Goal: Check status

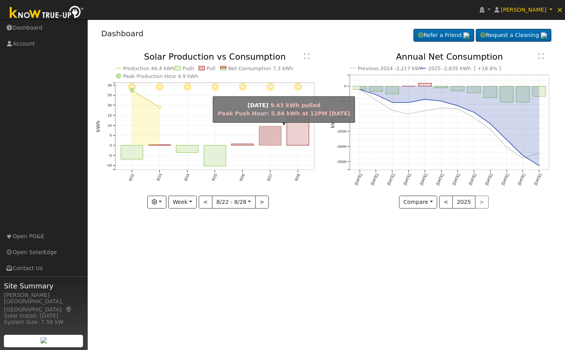
click at [272, 141] on rect "onclick=""" at bounding box center [270, 136] width 22 height 19
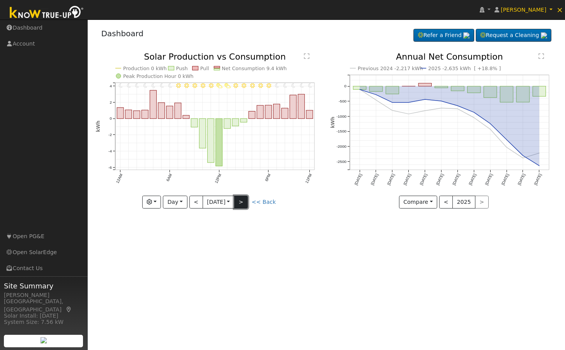
click at [243, 201] on button ">" at bounding box center [241, 202] width 14 height 13
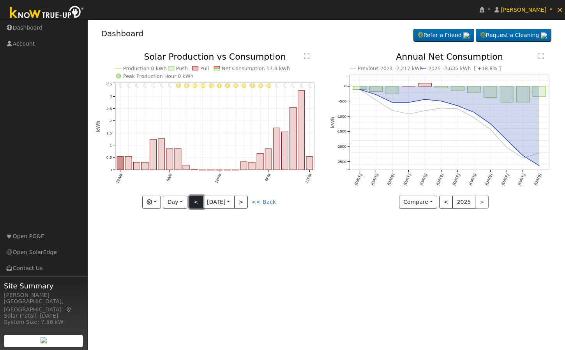
click at [195, 200] on button "<" at bounding box center [196, 202] width 14 height 13
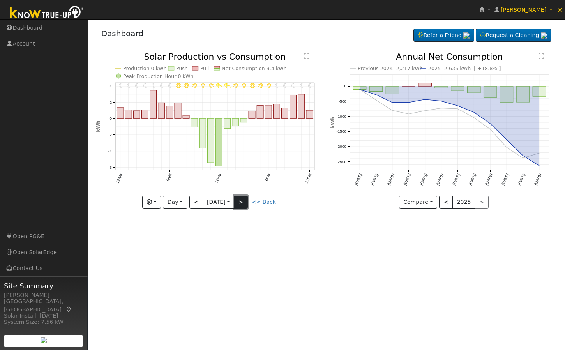
click at [248, 206] on button ">" at bounding box center [241, 202] width 14 height 13
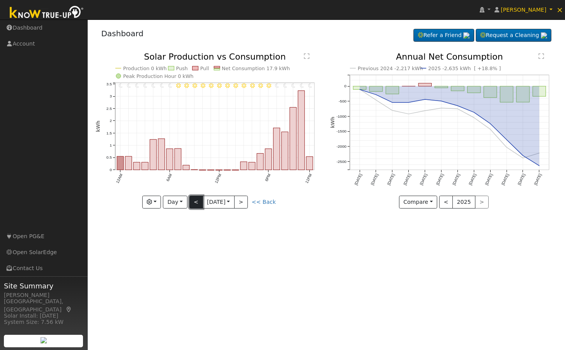
click at [199, 200] on button "<" at bounding box center [196, 202] width 14 height 13
type input "[DATE]"
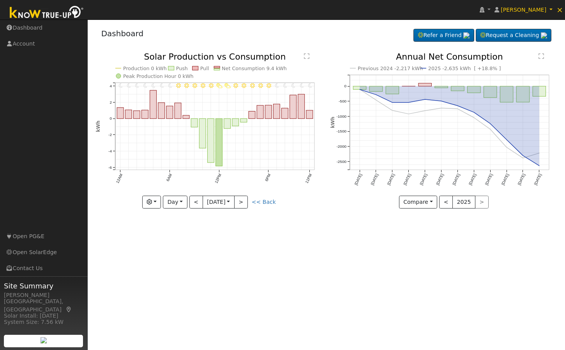
click at [357, 267] on div "User Profile First name Last name Email Email Notifications No Emails No Emails…" at bounding box center [327, 184] width 478 height 331
click at [559, 11] on span "×" at bounding box center [560, 9] width 7 height 9
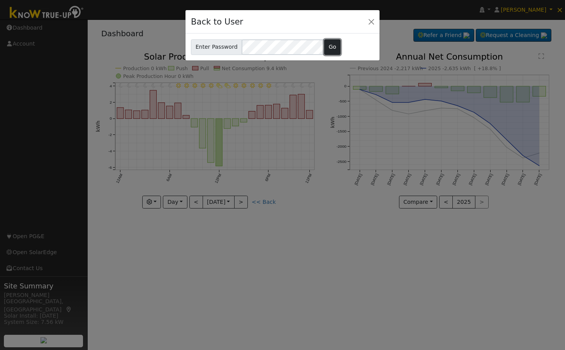
click at [329, 49] on button "Go" at bounding box center [332, 47] width 17 height 16
